Goal: Task Accomplishment & Management: Complete application form

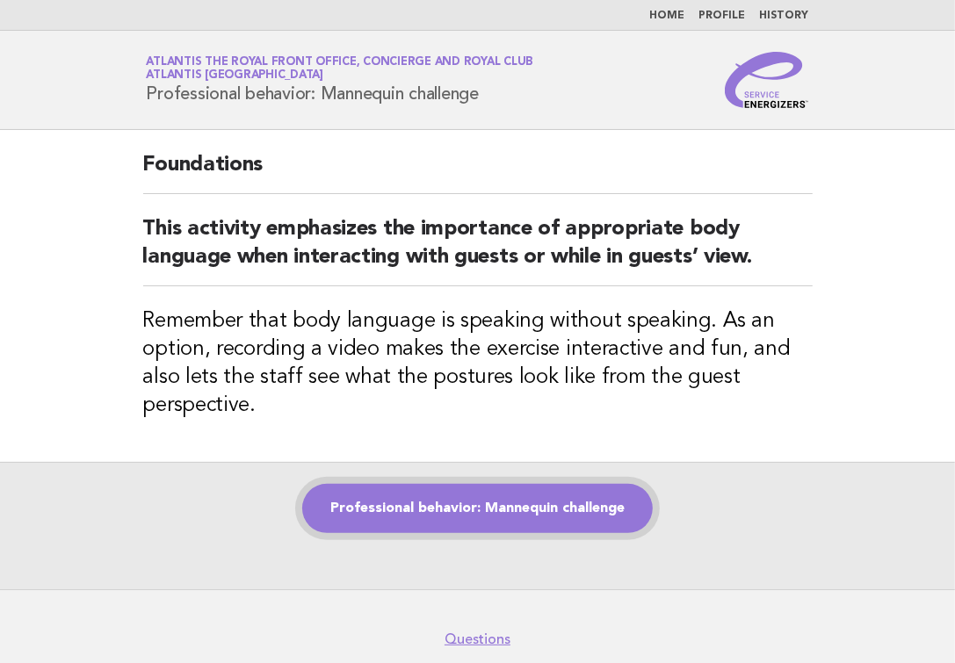
click at [449, 494] on link "Professional behavior: Mannequin challenge" at bounding box center [477, 508] width 350 height 49
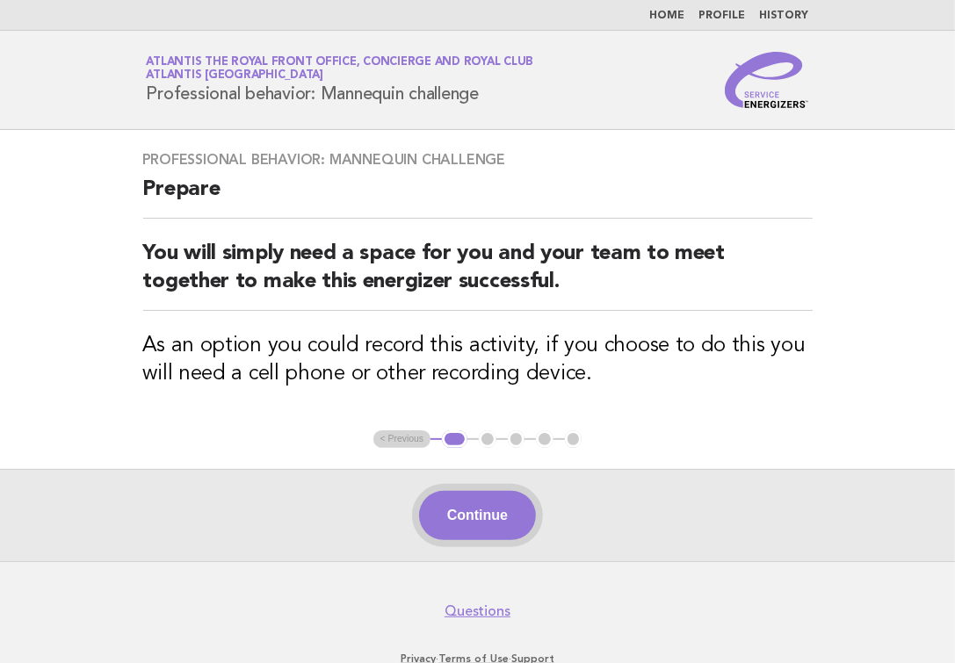
click at [500, 518] on button "Continue" at bounding box center [477, 515] width 117 height 49
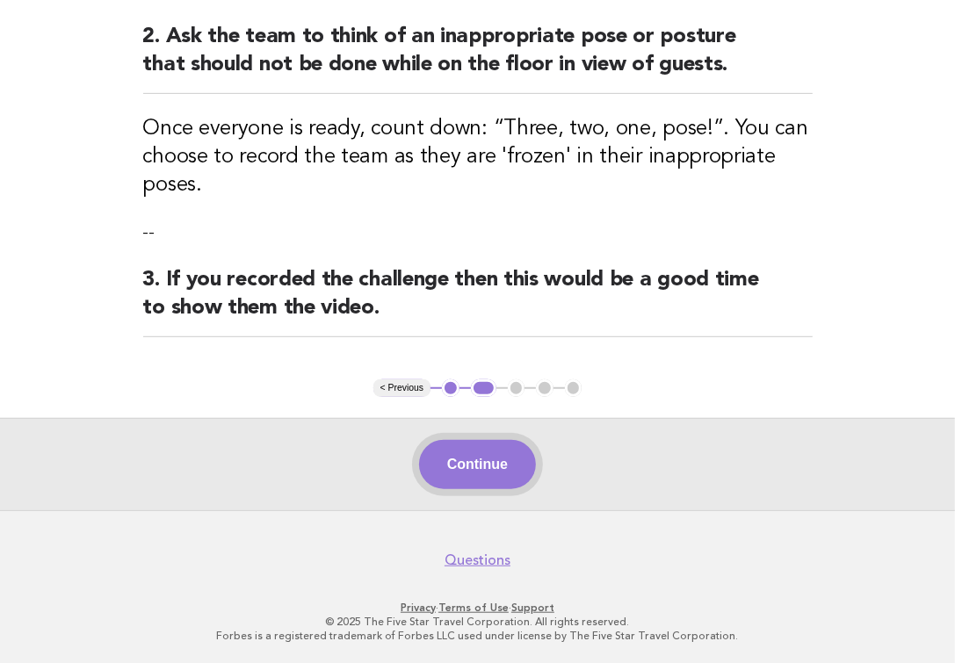
click at [504, 464] on button "Continue" at bounding box center [477, 464] width 117 height 49
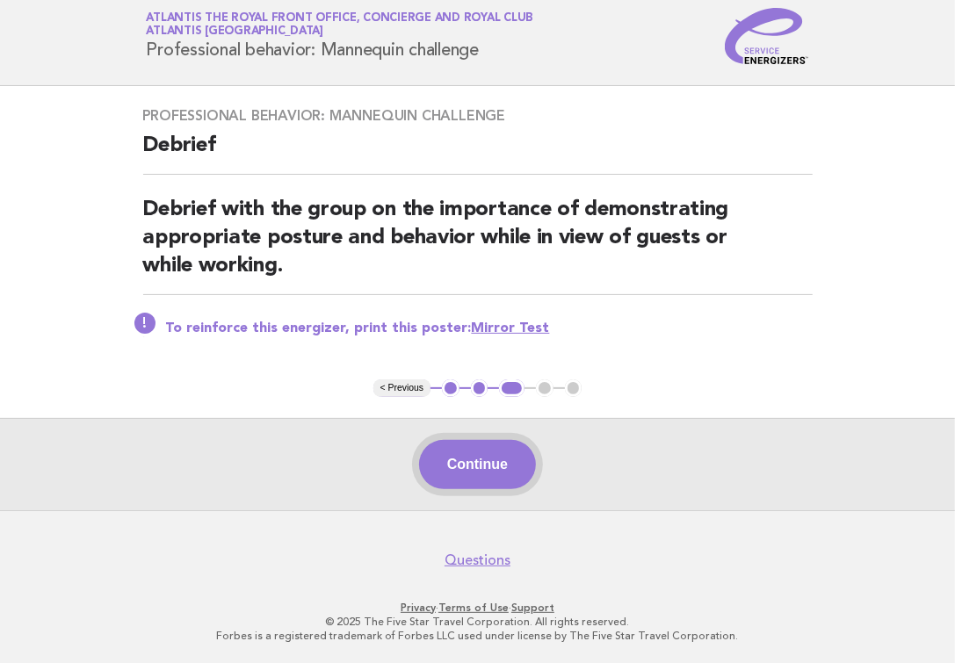
click at [505, 457] on button "Continue" at bounding box center [477, 464] width 117 height 49
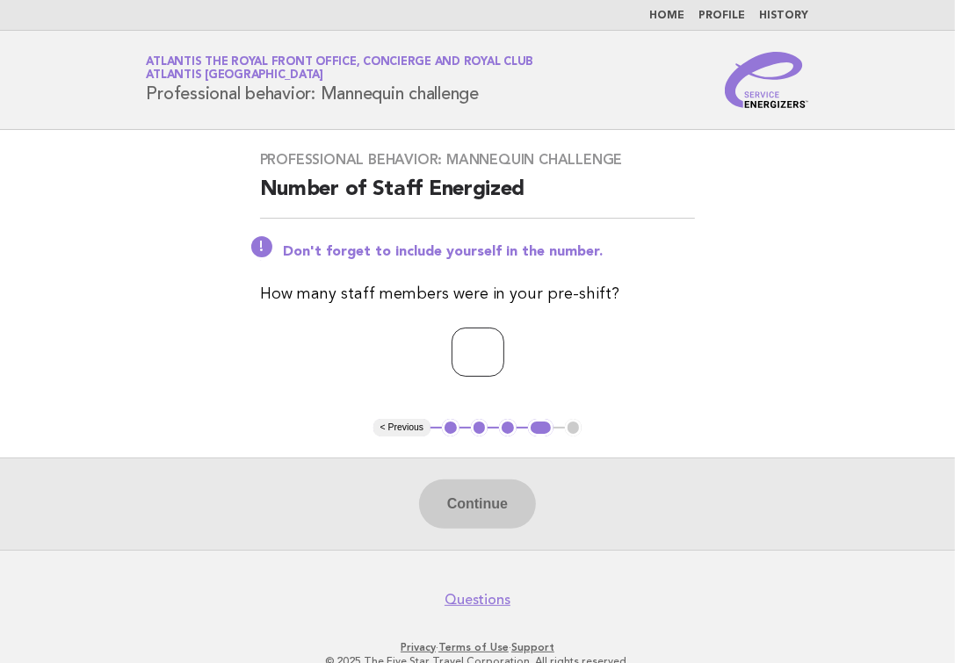
click at [493, 358] on input "number" at bounding box center [477, 352] width 53 height 49
click at [504, 350] on input "*" at bounding box center [477, 352] width 53 height 49
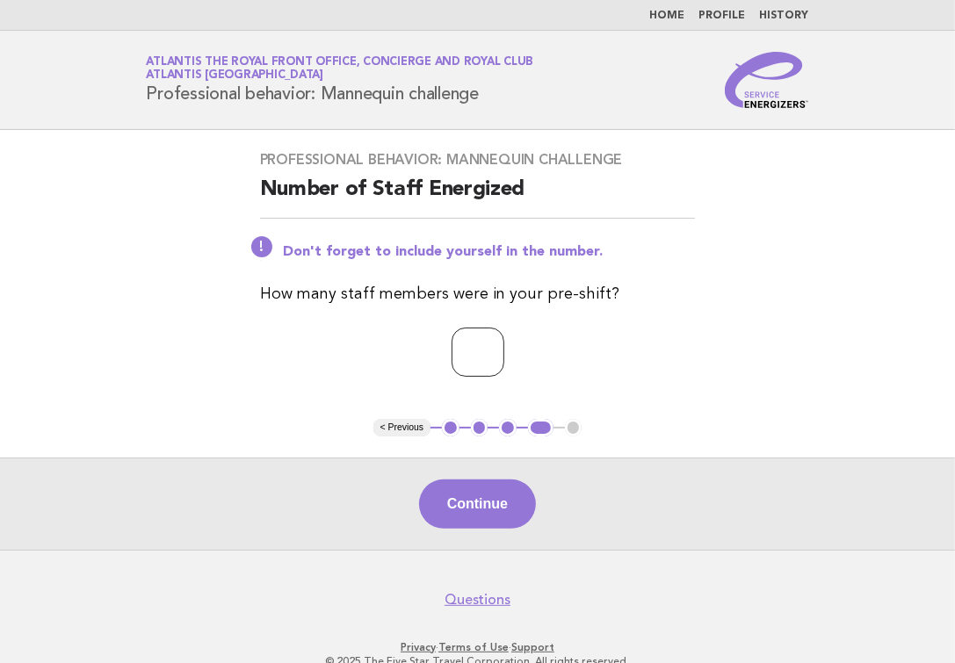
click at [504, 350] on input "*" at bounding box center [477, 352] width 53 height 49
type input "*"
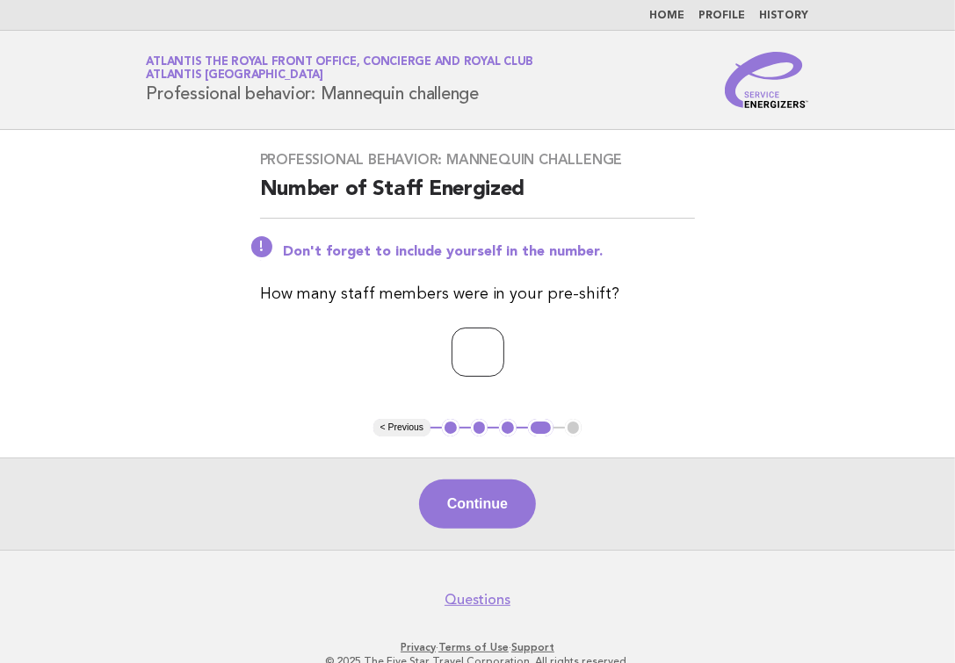
click at [504, 350] on input "*" at bounding box center [477, 352] width 53 height 49
click at [490, 495] on button "Continue" at bounding box center [477, 503] width 117 height 49
